Goal: Find specific page/section: Find specific page/section

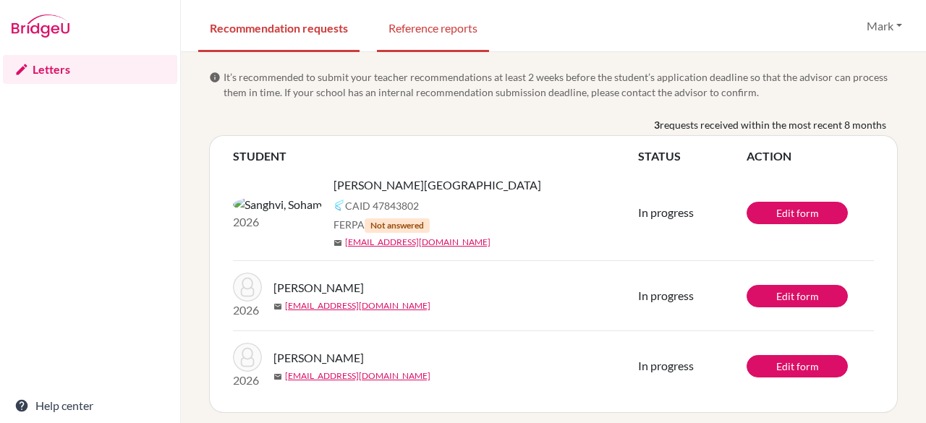
click at [436, 27] on link "Reference reports" at bounding box center [433, 27] width 112 height 50
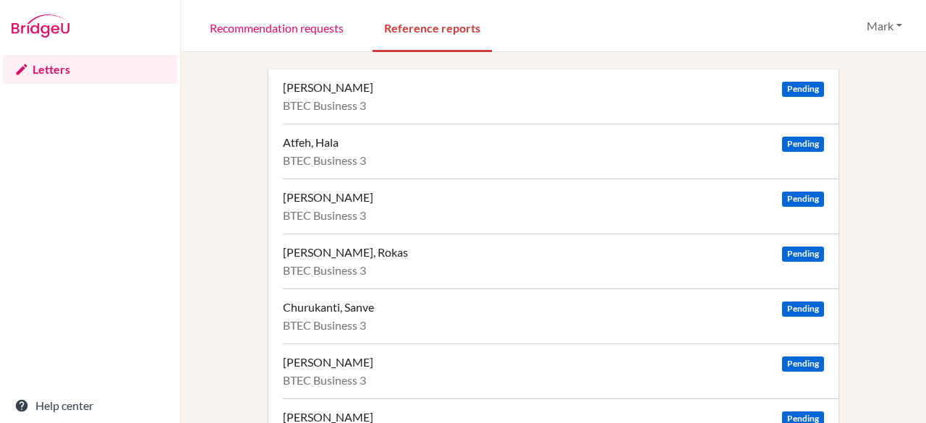
click at [894, 334] on div "Alsaffar, Zahraa Pending BTEC Business 3 Atfeh, Hala Pending BTEC Business 3 Aw…" at bounding box center [553, 316] width 710 height 494
click at [285, 22] on link "Recommendation requests" at bounding box center [276, 27] width 157 height 50
